Goal: Task Accomplishment & Management: Manage account settings

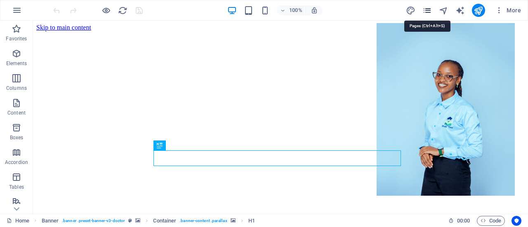
click at [429, 13] on icon "pages" at bounding box center [427, 10] width 9 height 9
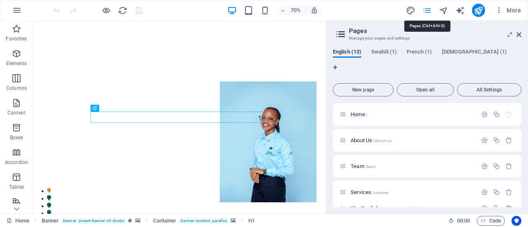
click at [429, 13] on icon "pages" at bounding box center [427, 10] width 9 height 9
click at [520, 36] on icon at bounding box center [519, 34] width 5 height 7
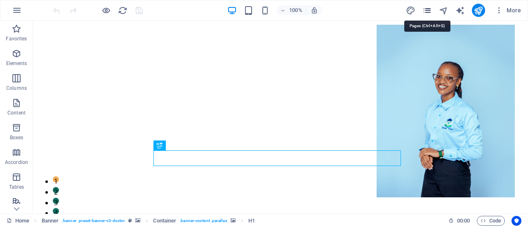
click at [425, 14] on icon "pages" at bounding box center [427, 10] width 9 height 9
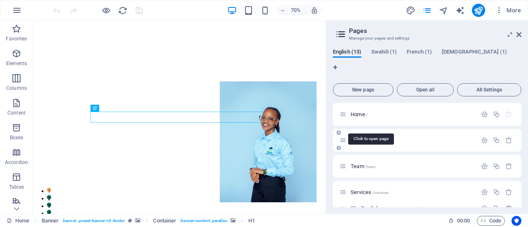
click at [359, 137] on span "About Us /about-us" at bounding box center [371, 140] width 41 height 6
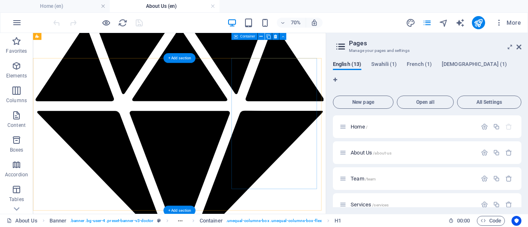
scroll to position [1163, 0]
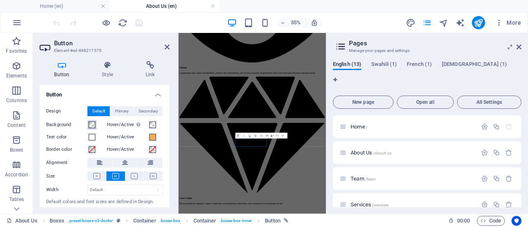
click at [90, 124] on span at bounding box center [92, 125] width 7 height 7
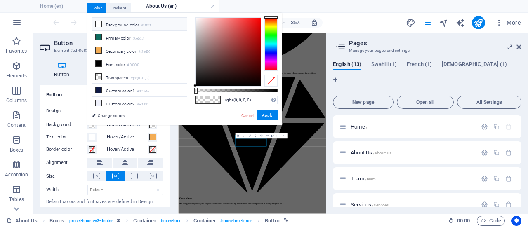
click at [128, 26] on li "Background color #ffffff" at bounding box center [139, 24] width 95 height 13
type input "#ffffff"
click at [266, 115] on button "Apply" at bounding box center [267, 116] width 21 height 10
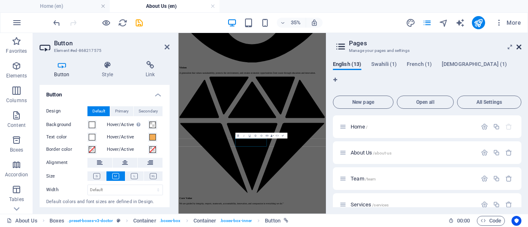
click at [519, 48] on icon at bounding box center [519, 47] width 5 height 7
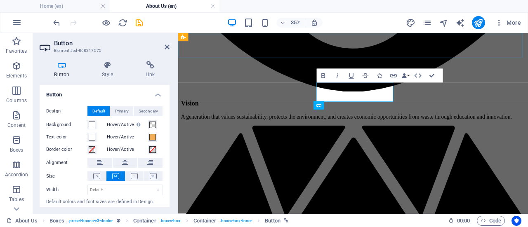
scroll to position [1277, 0]
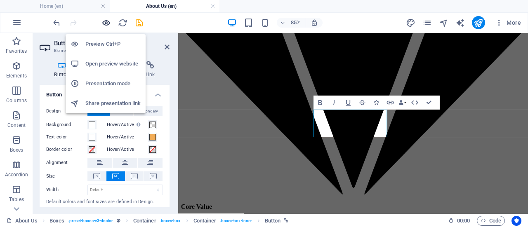
click at [106, 22] on icon "button" at bounding box center [106, 22] width 9 height 9
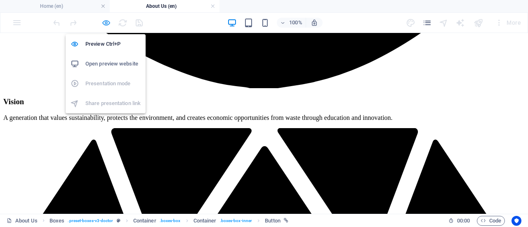
click at [107, 25] on icon "button" at bounding box center [106, 22] width 9 height 9
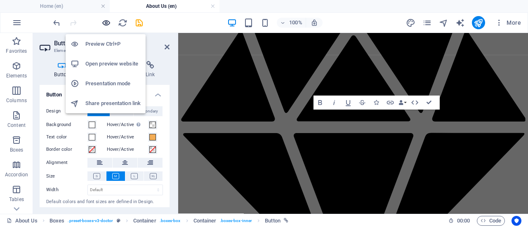
scroll to position [1277, 0]
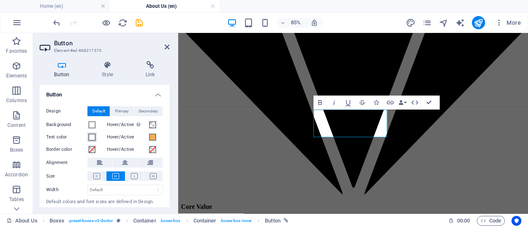
click at [92, 140] on span at bounding box center [92, 137] width 7 height 7
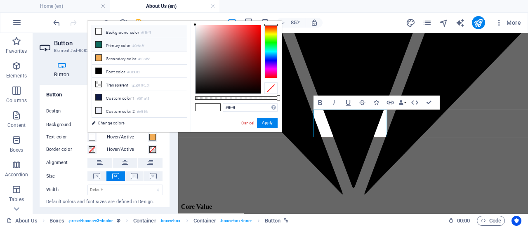
click at [132, 47] on li "Primary color #0e6c5f" at bounding box center [139, 44] width 95 height 13
type input "#0e6c5f"
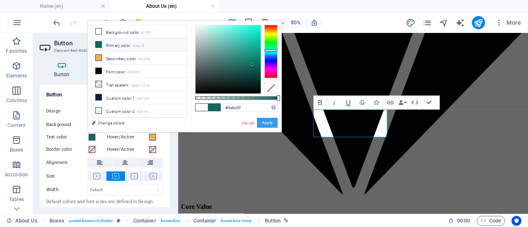
click at [272, 123] on button "Apply" at bounding box center [267, 123] width 21 height 10
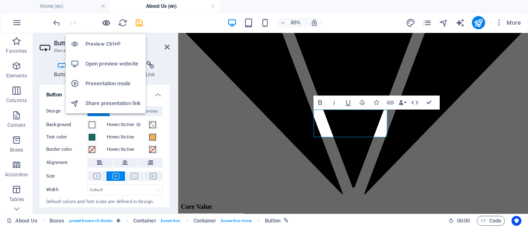
click at [107, 23] on icon "button" at bounding box center [106, 22] width 9 height 9
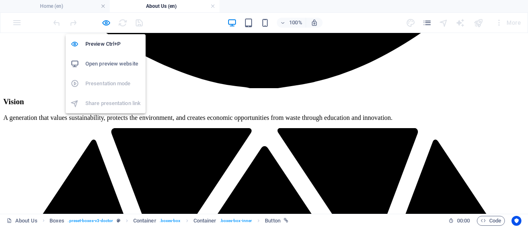
click at [109, 27] on span at bounding box center [106, 23] width 10 height 10
click at [106, 24] on icon "button" at bounding box center [106, 22] width 9 height 9
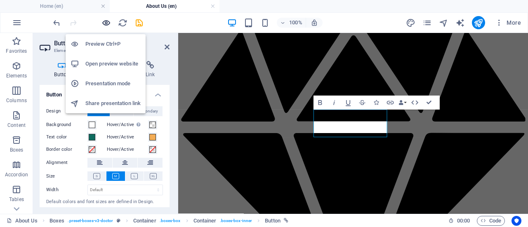
scroll to position [1277, 0]
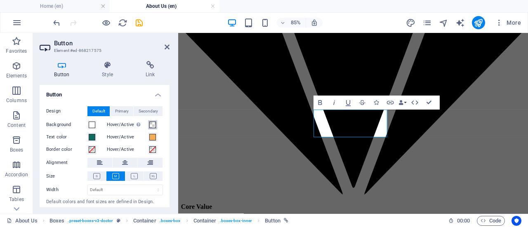
click at [151, 126] on span at bounding box center [152, 125] width 7 height 7
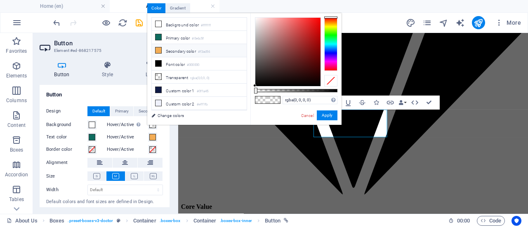
click at [172, 50] on li "Secondary color #f3ad56" at bounding box center [199, 50] width 95 height 13
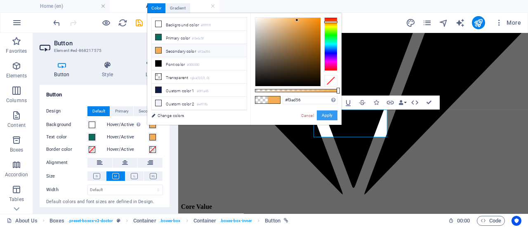
click at [323, 118] on button "Apply" at bounding box center [327, 116] width 21 height 10
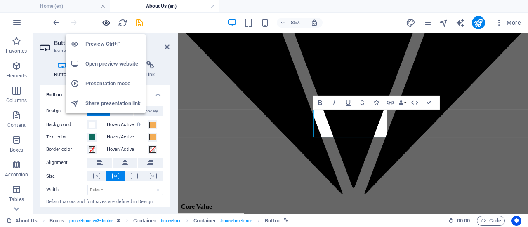
click at [106, 21] on icon "button" at bounding box center [106, 22] width 9 height 9
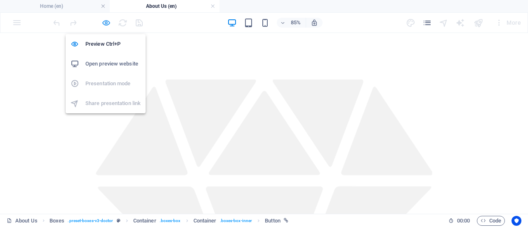
scroll to position [1153, 0]
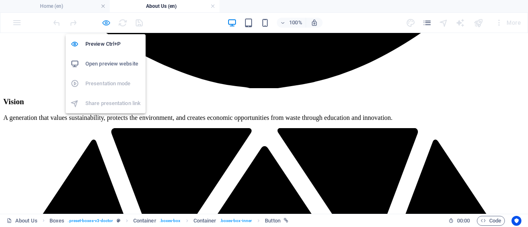
click at [108, 22] on icon "button" at bounding box center [106, 22] width 9 height 9
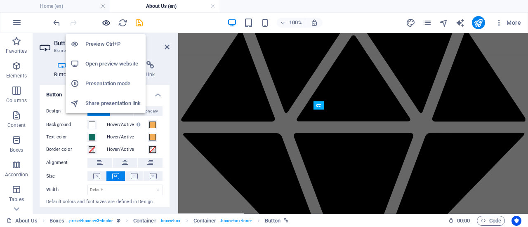
scroll to position [1277, 0]
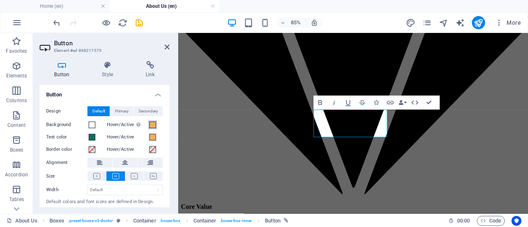
click at [150, 126] on span at bounding box center [152, 125] width 7 height 7
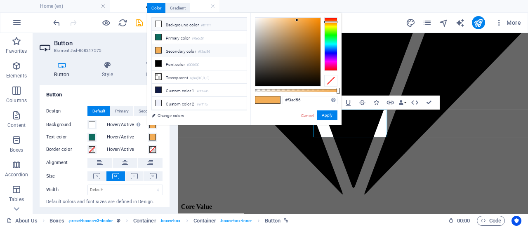
click at [177, 25] on li "Background color #ffffff" at bounding box center [199, 24] width 95 height 13
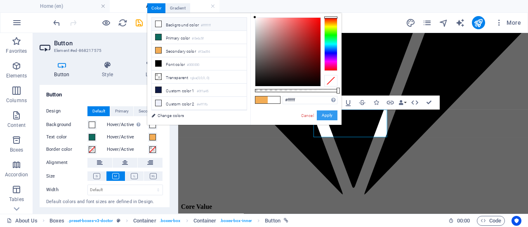
click at [326, 114] on button "Apply" at bounding box center [327, 116] width 21 height 10
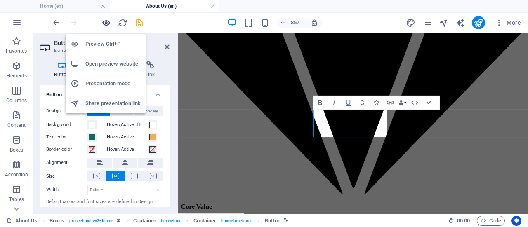
click at [105, 21] on icon "button" at bounding box center [106, 22] width 9 height 9
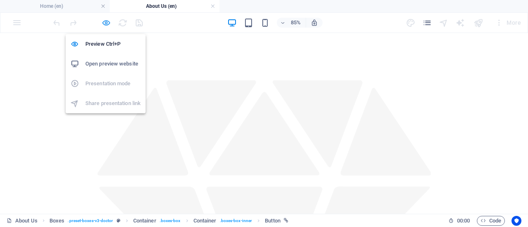
scroll to position [1153, 0]
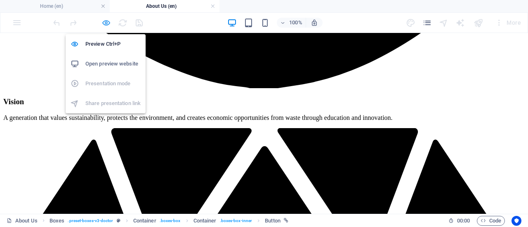
click at [106, 22] on icon "button" at bounding box center [106, 22] width 9 height 9
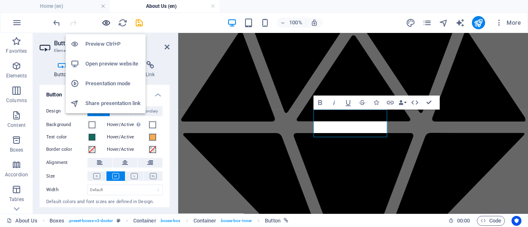
scroll to position [1277, 0]
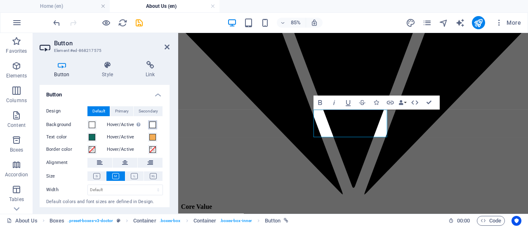
click at [150, 125] on span at bounding box center [152, 125] width 7 height 7
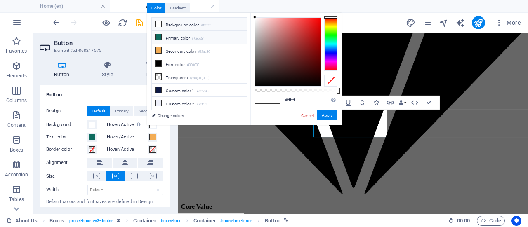
click at [181, 38] on li "Primary color #0e6c5f" at bounding box center [199, 37] width 95 height 13
type input "#0e6c5f"
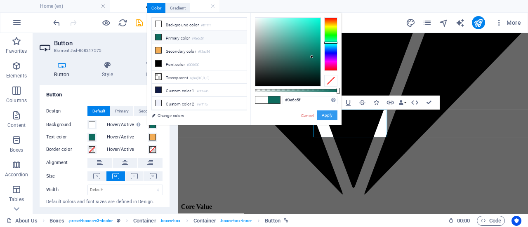
click at [321, 118] on button "Apply" at bounding box center [327, 116] width 21 height 10
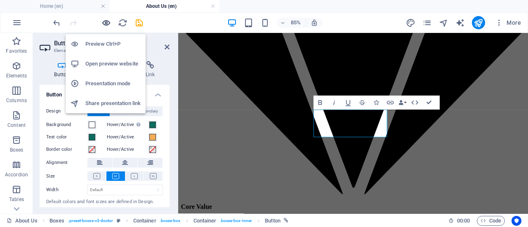
click at [103, 25] on icon "button" at bounding box center [106, 22] width 9 height 9
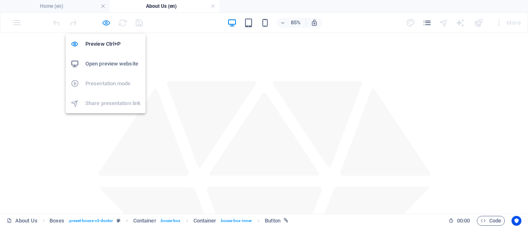
scroll to position [1153, 0]
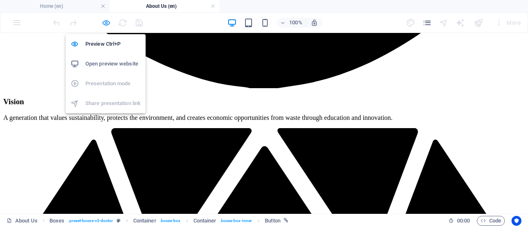
click at [107, 19] on icon "button" at bounding box center [106, 22] width 9 height 9
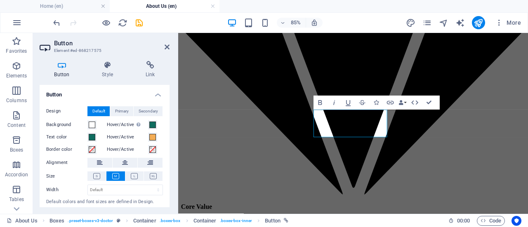
scroll to position [18, 0]
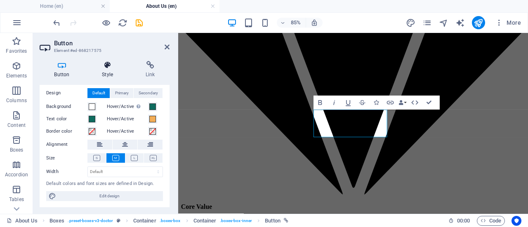
click at [108, 71] on h4 "Style" at bounding box center [109, 69] width 44 height 17
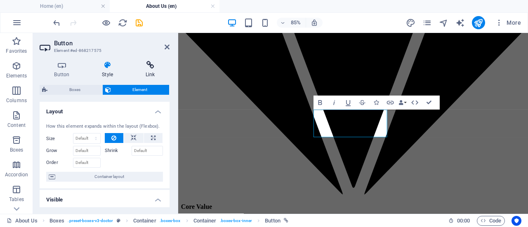
click at [155, 68] on icon at bounding box center [150, 65] width 39 height 8
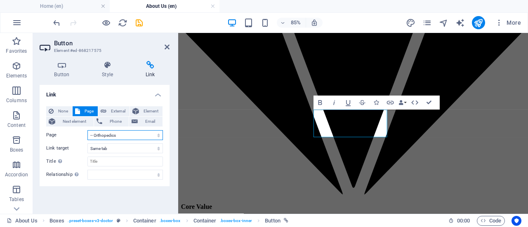
click at [121, 135] on select "Home About Us Team Services -- Cardiology -- Orthopedics -- Neurology -- Genera…" at bounding box center [125, 135] width 76 height 10
select select "8"
click at [87, 130] on select "Home About Us Team Services -- Cardiology -- Orthopedics -- Neurology -- Genera…" at bounding box center [125, 135] width 76 height 10
click at [167, 47] on icon at bounding box center [167, 47] width 5 height 7
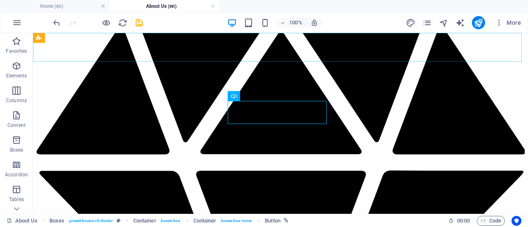
scroll to position [1234, 0]
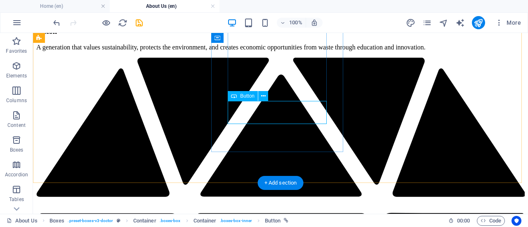
select select "8"
select select
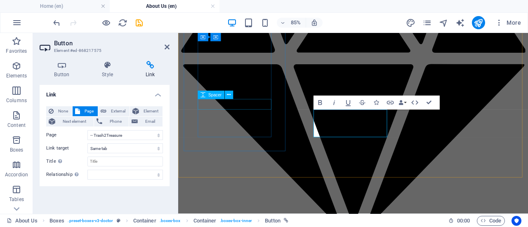
scroll to position [1277, 0]
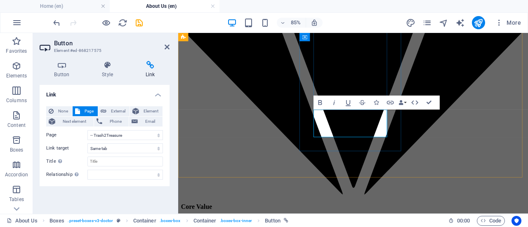
click at [55, 68] on icon at bounding box center [62, 65] width 45 height 8
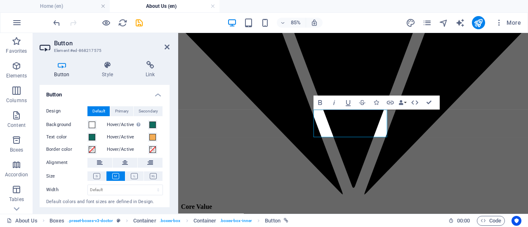
drag, startPoint x: 168, startPoint y: 88, endPoint x: 168, endPoint y: 104, distance: 16.1
click at [168, 104] on li "Button Design Default Primary Secondary Background Hover/Active Switch to previ…" at bounding box center [105, 156] width 130 height 142
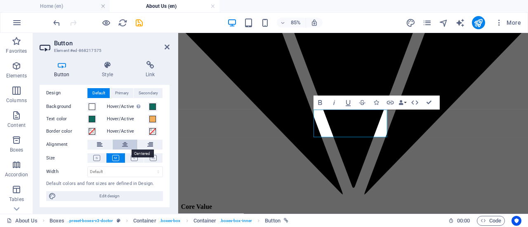
click at [123, 145] on icon at bounding box center [125, 145] width 6 height 10
click at [103, 69] on icon at bounding box center [107, 65] width 40 height 8
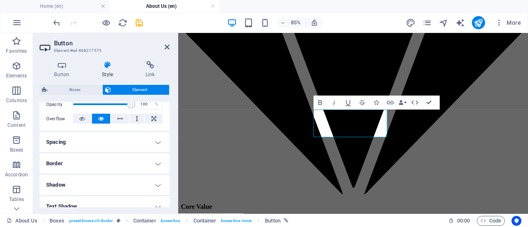
scroll to position [127, 0]
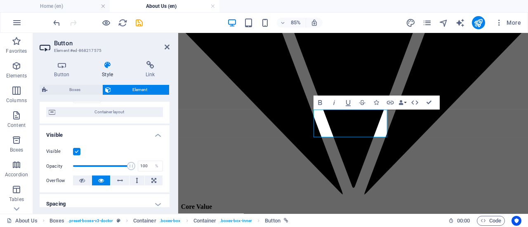
scroll to position [0, 0]
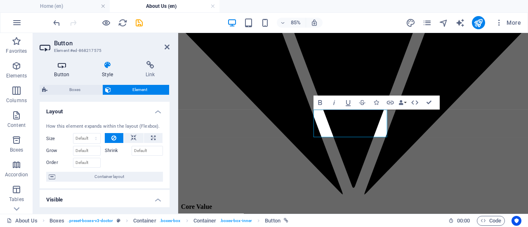
click at [68, 73] on h4 "Button" at bounding box center [64, 69] width 48 height 17
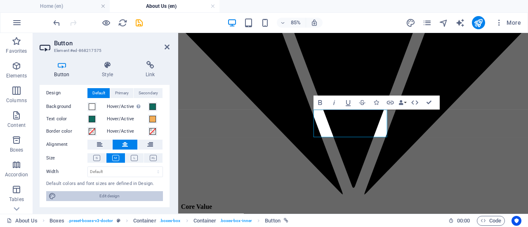
click at [109, 194] on span "Edit design" at bounding box center [110, 196] width 102 height 10
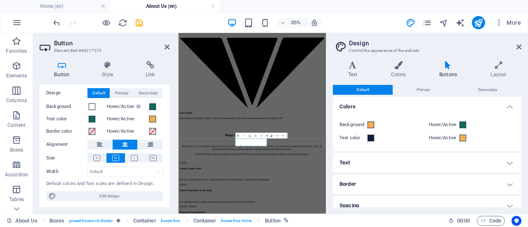
scroll to position [1033, 0]
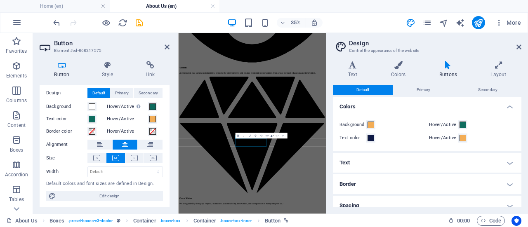
click at [521, 51] on header "Design Control the appearance of the website" at bounding box center [428, 43] width 187 height 21
click at [520, 47] on icon at bounding box center [519, 47] width 5 height 7
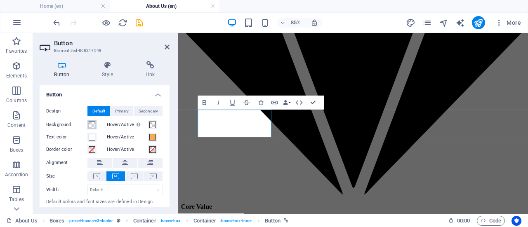
click at [92, 126] on span at bounding box center [92, 125] width 7 height 7
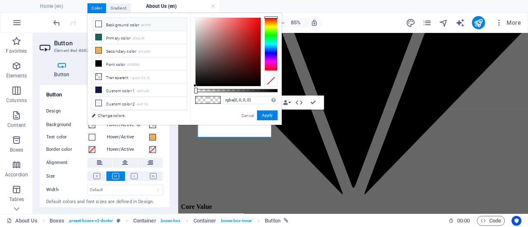
click at [111, 25] on li "Background color #ffffff" at bounding box center [139, 24] width 95 height 13
type input "#ffffff"
click at [152, 128] on button "Hover/Active Switch to preview mode to test the active/hover state" at bounding box center [152, 124] width 9 height 9
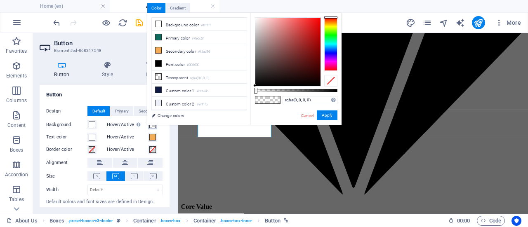
click at [152, 128] on button "Hover/Active Switch to preview mode to test the active/hover state" at bounding box center [152, 124] width 9 height 9
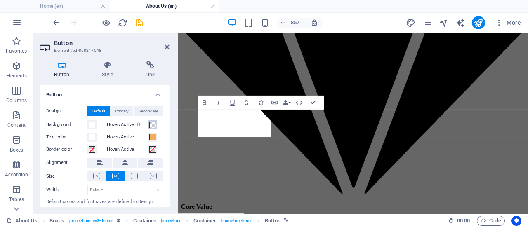
click at [151, 124] on span at bounding box center [152, 125] width 7 height 7
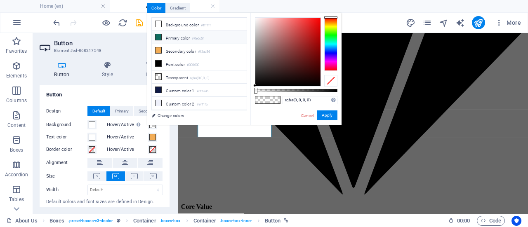
click at [171, 35] on li "Primary color #0e6c5f" at bounding box center [199, 37] width 95 height 13
type input "#0e6c5f"
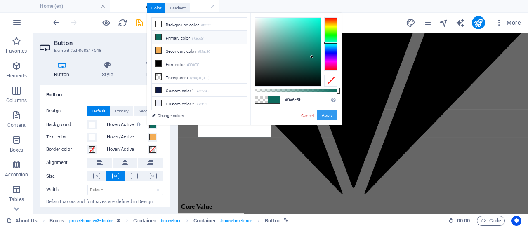
click at [326, 111] on button "Apply" at bounding box center [327, 116] width 21 height 10
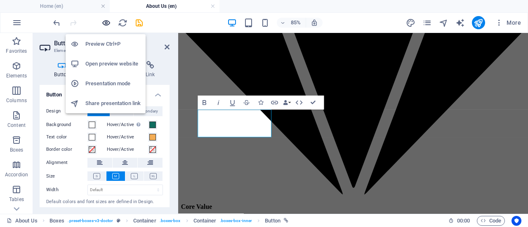
click at [103, 20] on icon "button" at bounding box center [106, 22] width 9 height 9
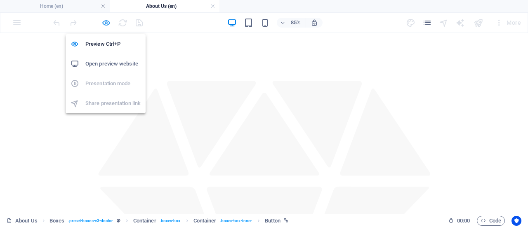
scroll to position [1153, 0]
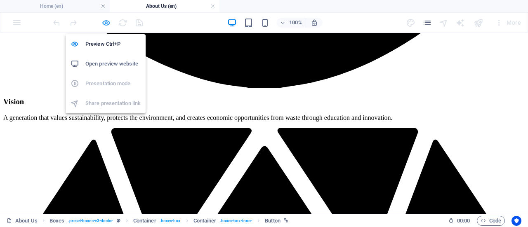
click at [109, 26] on icon "button" at bounding box center [106, 22] width 9 height 9
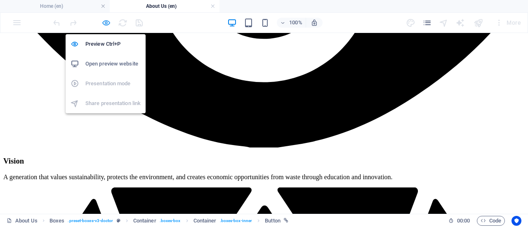
scroll to position [1277, 0]
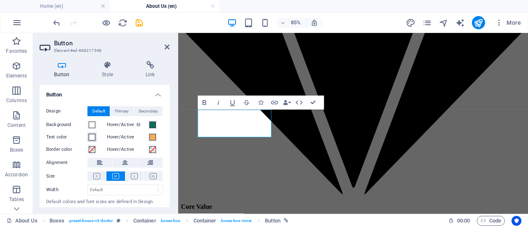
click at [92, 137] on span at bounding box center [92, 137] width 7 height 7
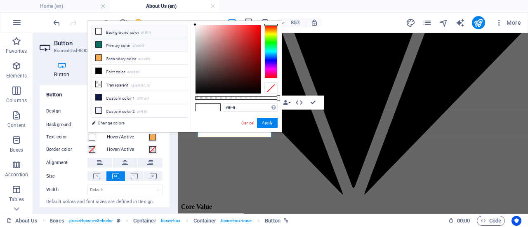
click at [124, 45] on li "Primary color #0e6c5f" at bounding box center [139, 44] width 95 height 13
type input "#0e6c5f"
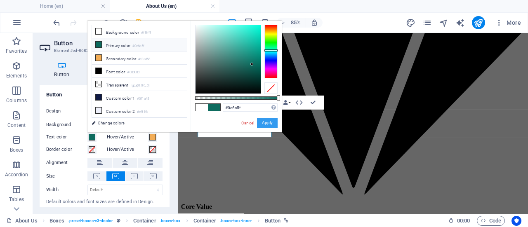
click at [267, 123] on button "Apply" at bounding box center [267, 123] width 21 height 10
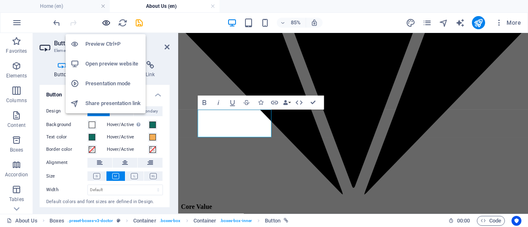
click at [104, 18] on icon "button" at bounding box center [106, 22] width 9 height 9
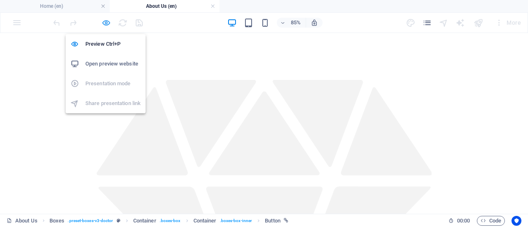
scroll to position [1153, 0]
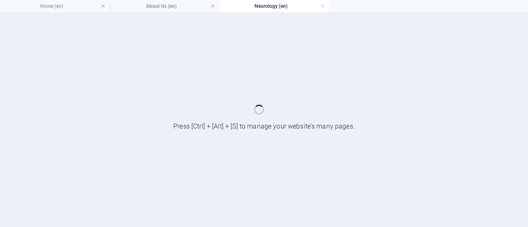
click at [401, 125] on div at bounding box center [264, 120] width 528 height 215
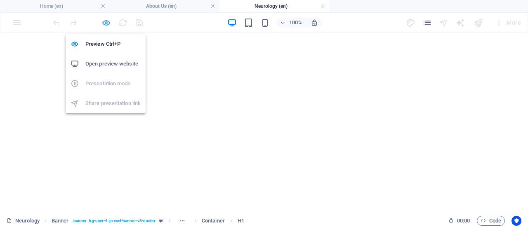
click at [107, 24] on icon "button" at bounding box center [106, 22] width 9 height 9
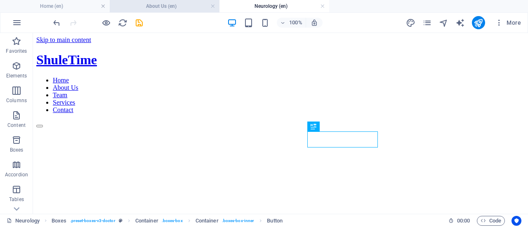
click at [172, 5] on h4 "About Us (en)" at bounding box center [165, 6] width 110 height 9
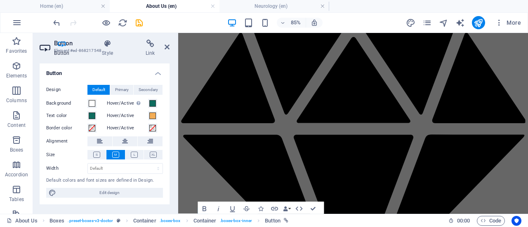
scroll to position [1277, 0]
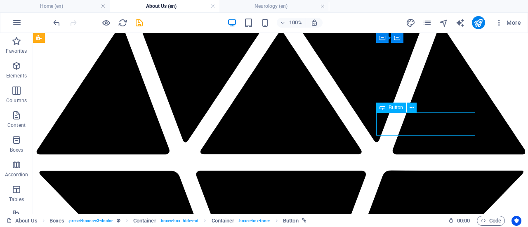
scroll to position [1234, 0]
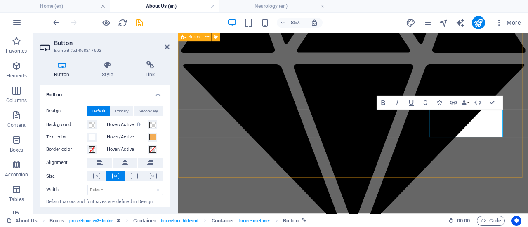
scroll to position [1277, 0]
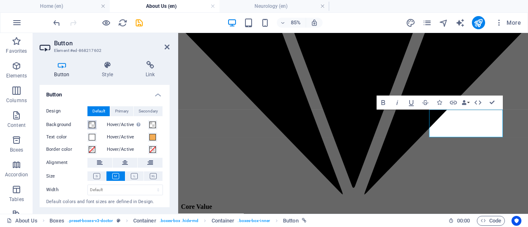
click at [93, 125] on span at bounding box center [92, 125] width 7 height 7
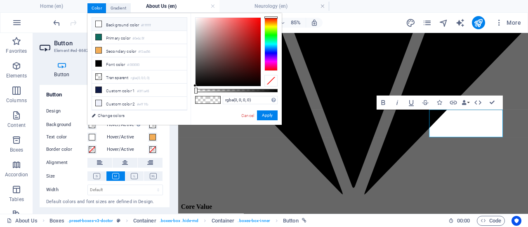
click at [121, 26] on li "Background color #ffffff" at bounding box center [139, 24] width 95 height 13
type input "#ffffff"
click at [268, 117] on button "Apply" at bounding box center [267, 116] width 21 height 10
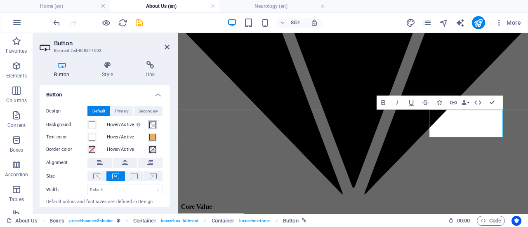
click at [151, 122] on span at bounding box center [152, 125] width 7 height 7
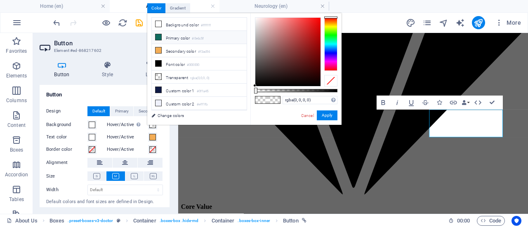
click at [185, 39] on li "Primary color #0e6c5f" at bounding box center [199, 37] width 95 height 13
type input "#0e6c5f"
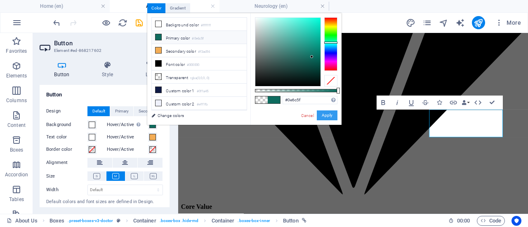
click at [331, 116] on button "Apply" at bounding box center [327, 116] width 21 height 10
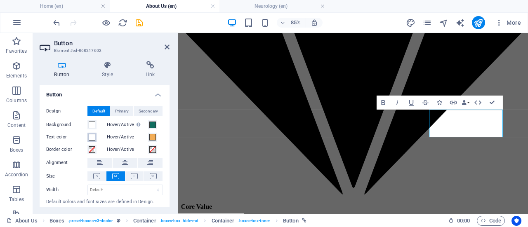
click at [92, 136] on span at bounding box center [92, 137] width 7 height 7
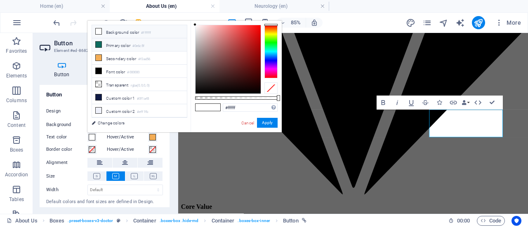
click at [122, 45] on li "Primary color #0e6c5f" at bounding box center [139, 44] width 95 height 13
type input "#0e6c5f"
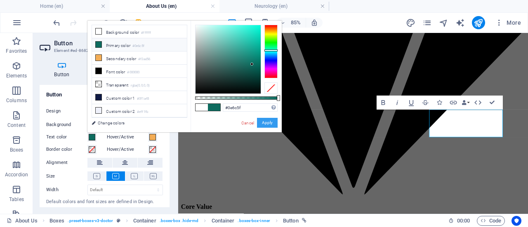
click at [263, 123] on button "Apply" at bounding box center [267, 123] width 21 height 10
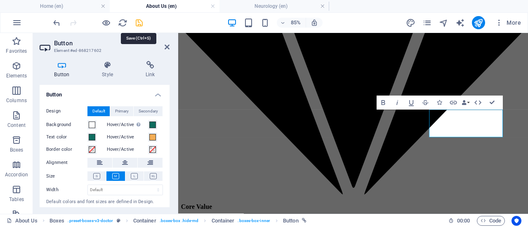
click at [141, 22] on icon "save" at bounding box center [139, 22] width 9 height 9
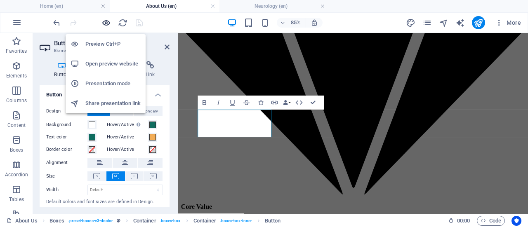
click at [104, 24] on icon "button" at bounding box center [106, 22] width 9 height 9
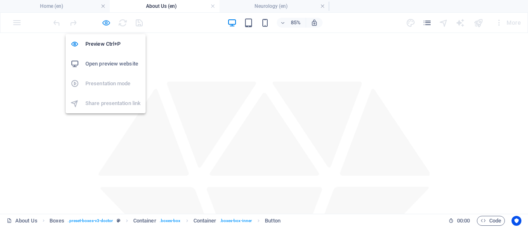
scroll to position [1153, 0]
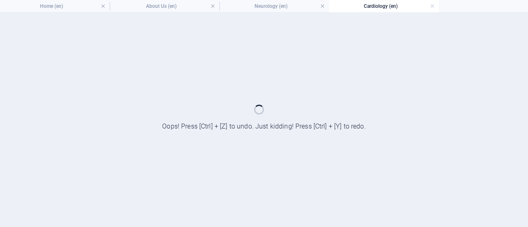
scroll to position [0, 0]
click at [120, 124] on div at bounding box center [264, 120] width 528 height 215
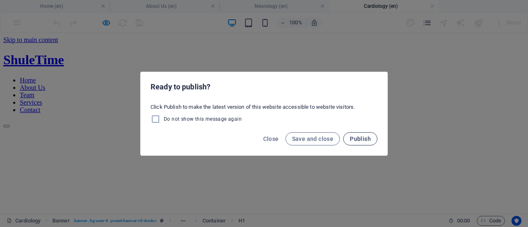
click at [359, 139] on span "Publish" at bounding box center [360, 139] width 21 height 7
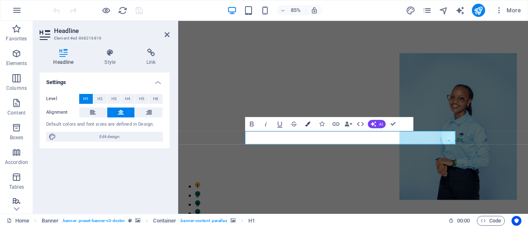
click at [309, 124] on icon "button" at bounding box center [308, 124] width 5 height 5
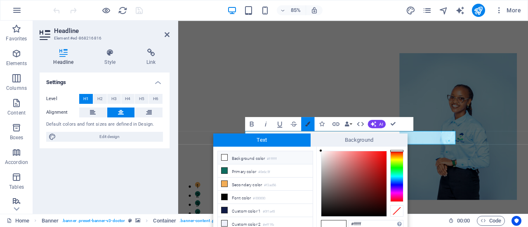
scroll to position [1, 0]
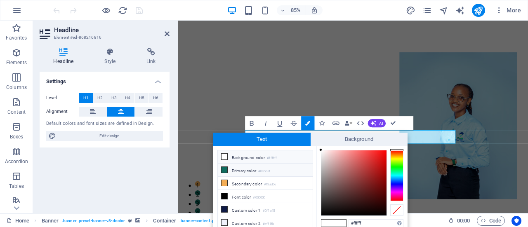
click at [241, 170] on li "Primary color #0e6c5f" at bounding box center [265, 170] width 95 height 13
type input "#0e6c5f"
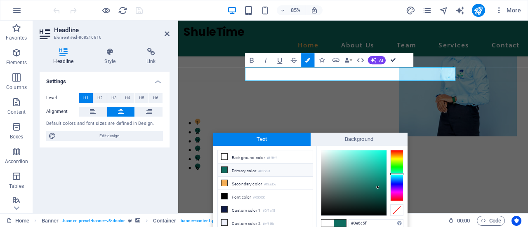
scroll to position [0, 0]
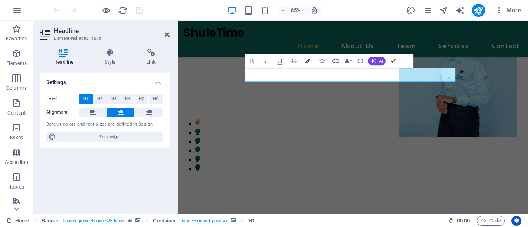
click at [307, 63] on icon "button" at bounding box center [308, 61] width 5 height 5
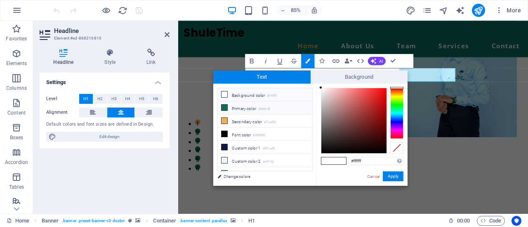
click at [241, 109] on li "Primary color #0e6c5f" at bounding box center [265, 108] width 95 height 13
type input "#0e6c5f"
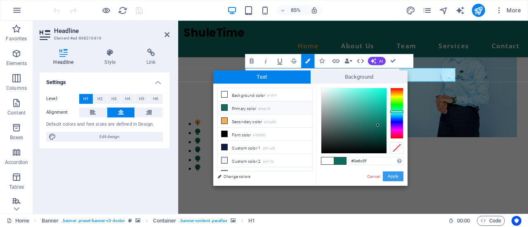
click at [392, 175] on button "Apply" at bounding box center [393, 177] width 21 height 10
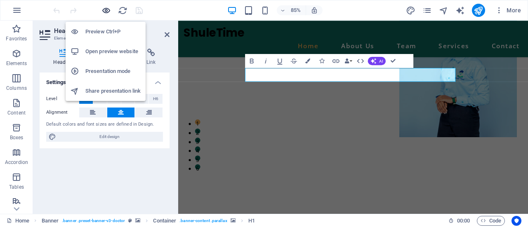
click at [108, 10] on icon "button" at bounding box center [106, 10] width 9 height 9
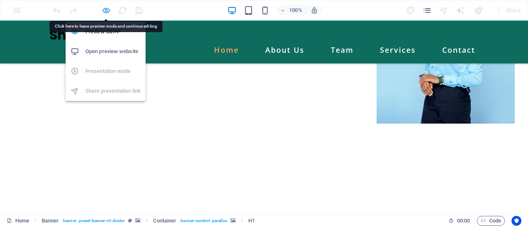
click at [104, 10] on icon "button" at bounding box center [106, 10] width 9 height 9
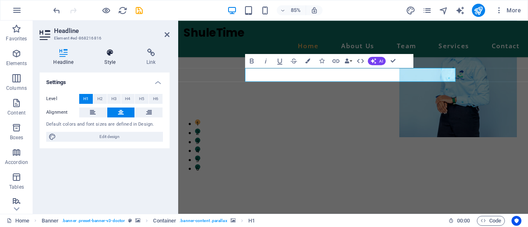
click at [109, 52] on icon at bounding box center [110, 53] width 39 height 8
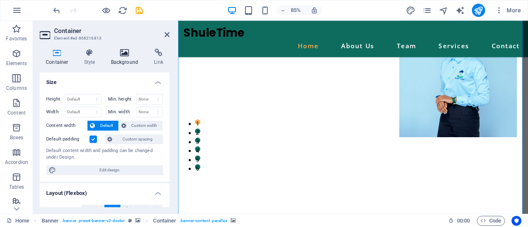
click at [126, 57] on icon at bounding box center [125, 53] width 40 height 8
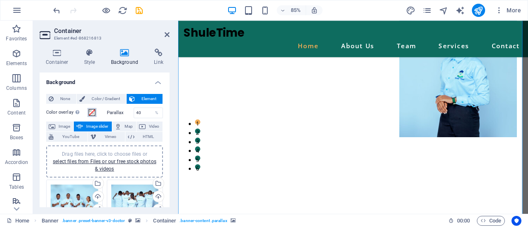
click at [91, 111] on span at bounding box center [92, 112] width 7 height 7
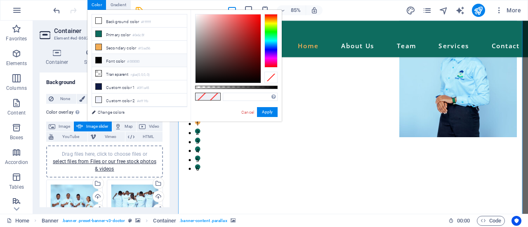
click at [120, 62] on li "Font color #000000" at bounding box center [139, 60] width 95 height 13
click at [257, 87] on div at bounding box center [236, 87] width 83 height 3
click at [255, 87] on div at bounding box center [236, 87] width 83 height 3
type input "rgba(0, 0, 0, 0.687)"
click at [252, 87] on div at bounding box center [236, 87] width 83 height 3
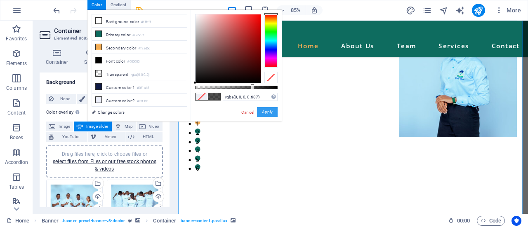
click at [260, 111] on button "Apply" at bounding box center [267, 112] width 21 height 10
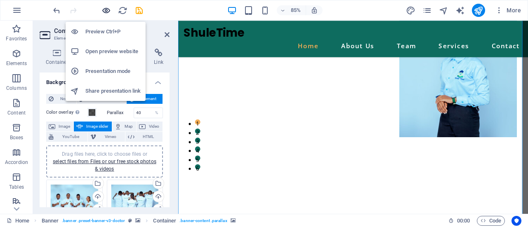
click at [107, 14] on icon "button" at bounding box center [106, 10] width 9 height 9
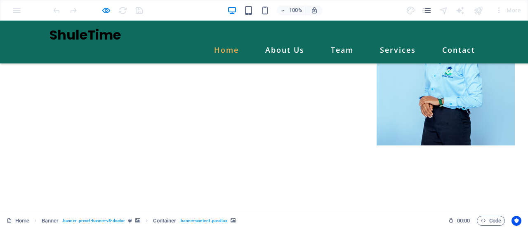
scroll to position [55, 0]
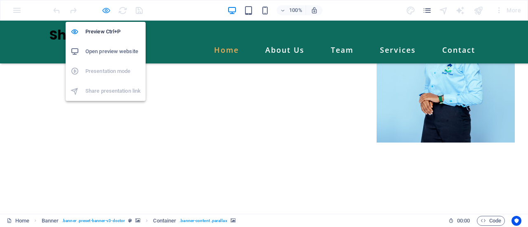
click at [102, 10] on icon "button" at bounding box center [106, 10] width 9 height 9
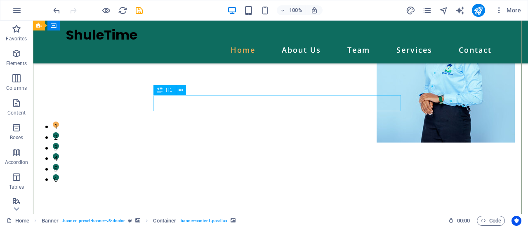
select select "px"
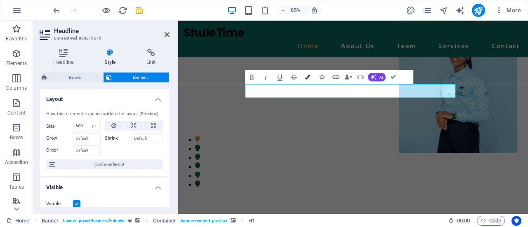
click at [311, 76] on button "Colors" at bounding box center [307, 77] width 13 height 14
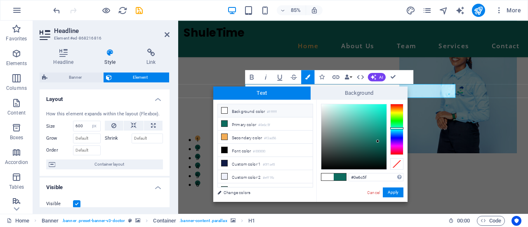
click at [258, 113] on li "Background color #ffffff" at bounding box center [265, 110] width 95 height 13
type input "#ffffff"
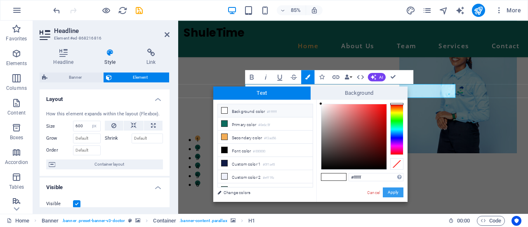
click at [393, 194] on button "Apply" at bounding box center [393, 193] width 21 height 10
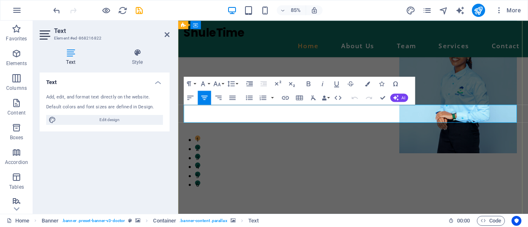
click at [371, 83] on button "Colors" at bounding box center [367, 84] width 13 height 14
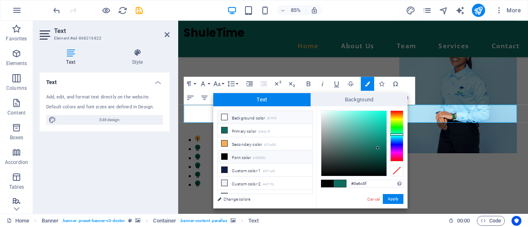
click at [249, 118] on li "Background color #ffffff" at bounding box center [265, 117] width 95 height 13
type input "#ffffff"
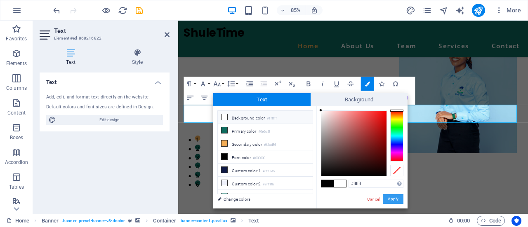
click at [396, 200] on button "Apply" at bounding box center [393, 199] width 21 height 10
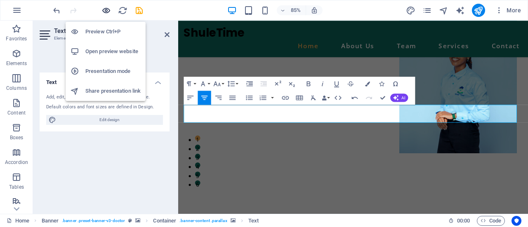
click at [108, 14] on icon "button" at bounding box center [106, 10] width 9 height 9
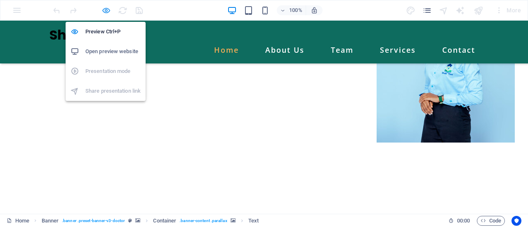
click at [106, 14] on icon "button" at bounding box center [106, 10] width 9 height 9
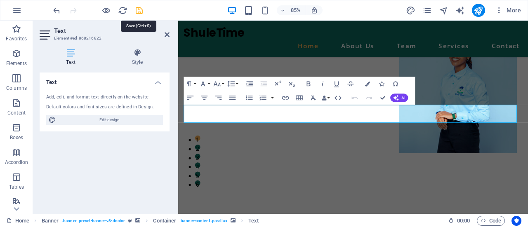
click at [142, 14] on icon "save" at bounding box center [139, 10] width 9 height 9
click at [480, 10] on icon "publish" at bounding box center [478, 10] width 9 height 9
